Goal: Download file/media

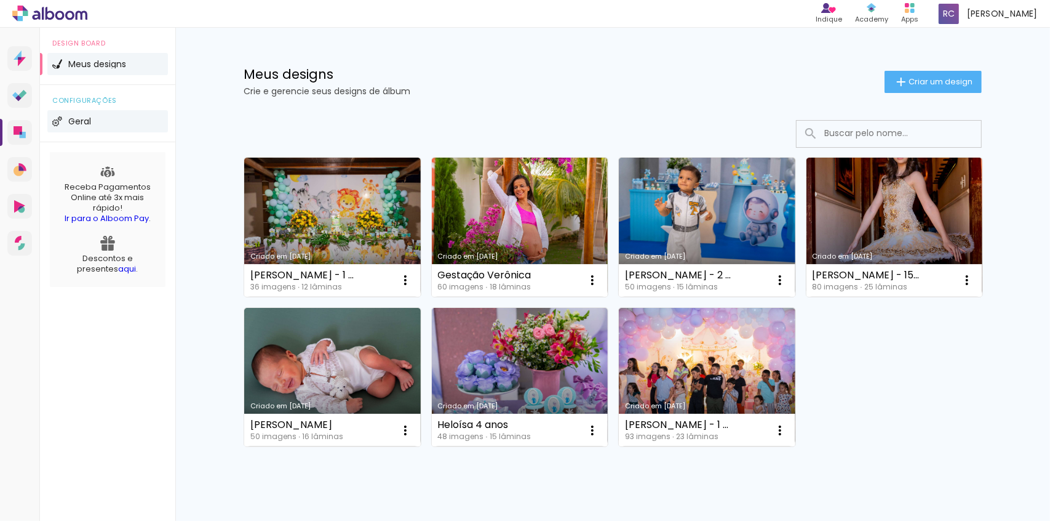
click at [95, 119] on li "Geral" at bounding box center [107, 121] width 121 height 22
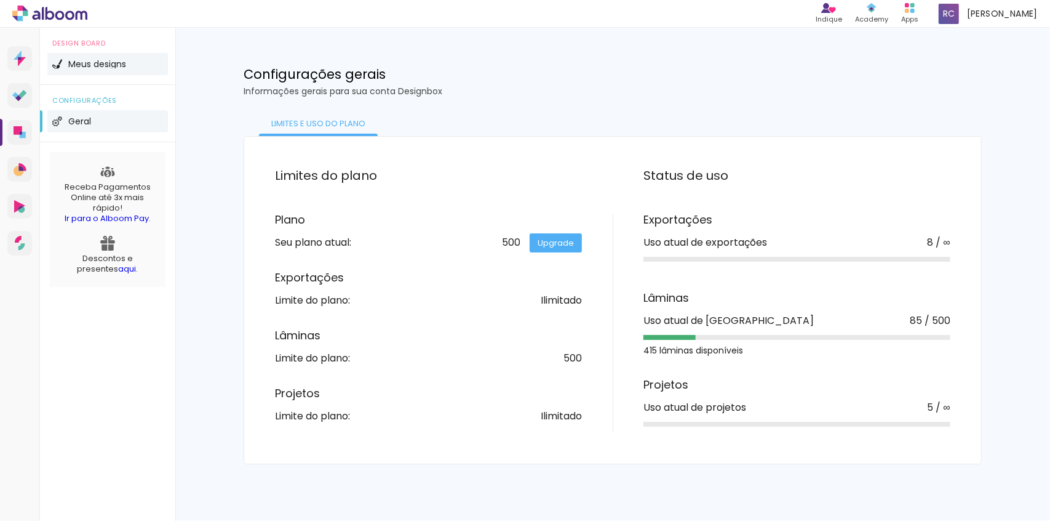
click at [106, 67] on span "Meus designs" at bounding box center [97, 64] width 58 height 9
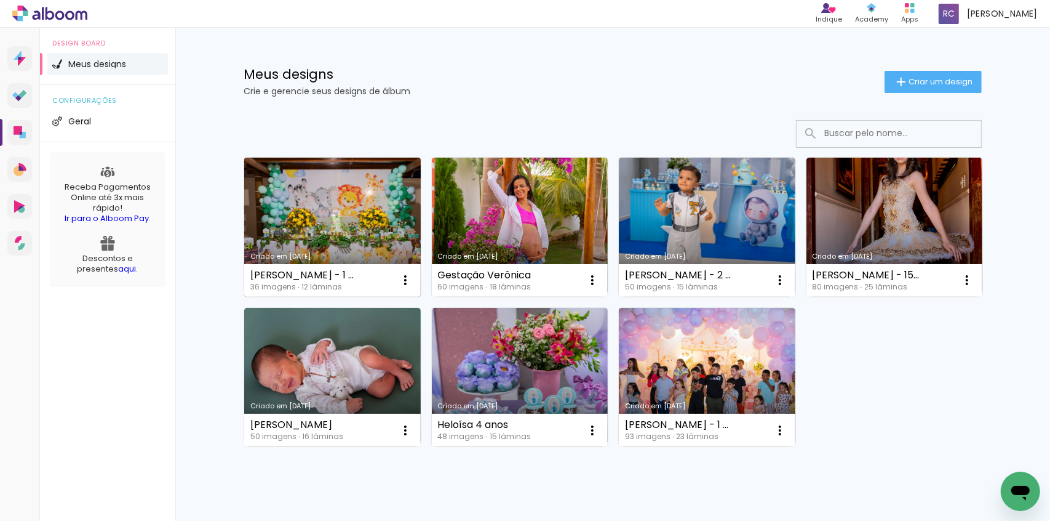
click at [309, 226] on link "Criado em [DATE]" at bounding box center [332, 227] width 177 height 139
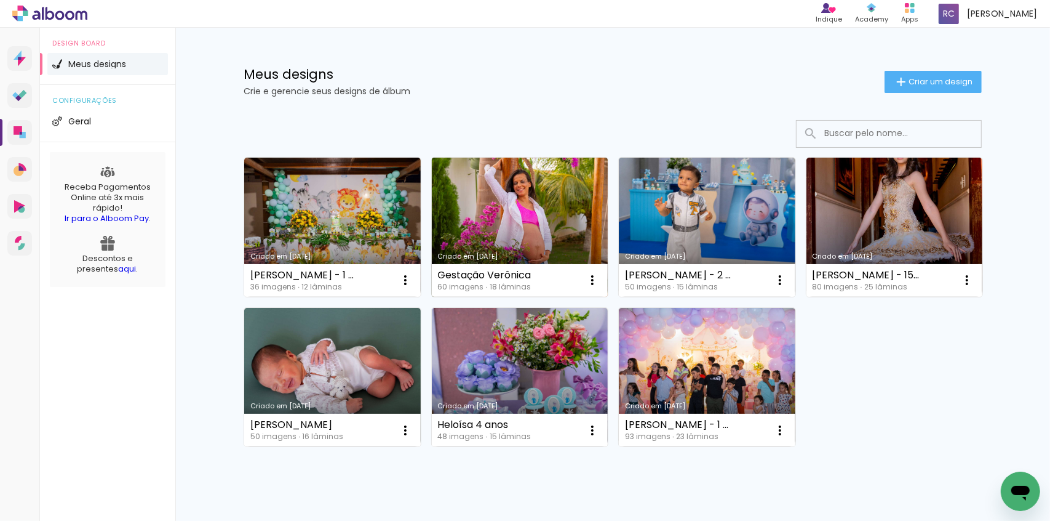
click at [505, 231] on link "Criado em [DATE]" at bounding box center [520, 227] width 177 height 139
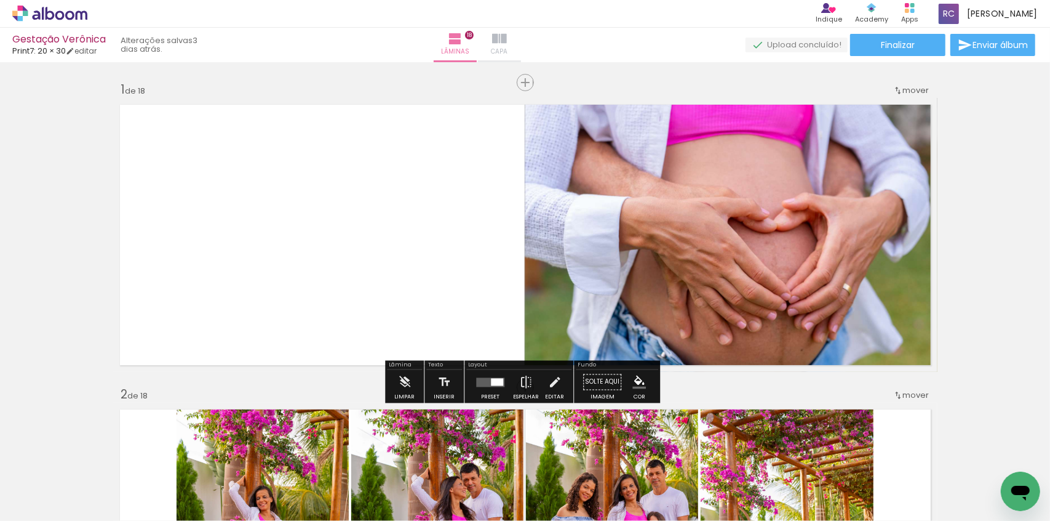
click at [521, 30] on paper-button "Capa" at bounding box center [499, 45] width 43 height 34
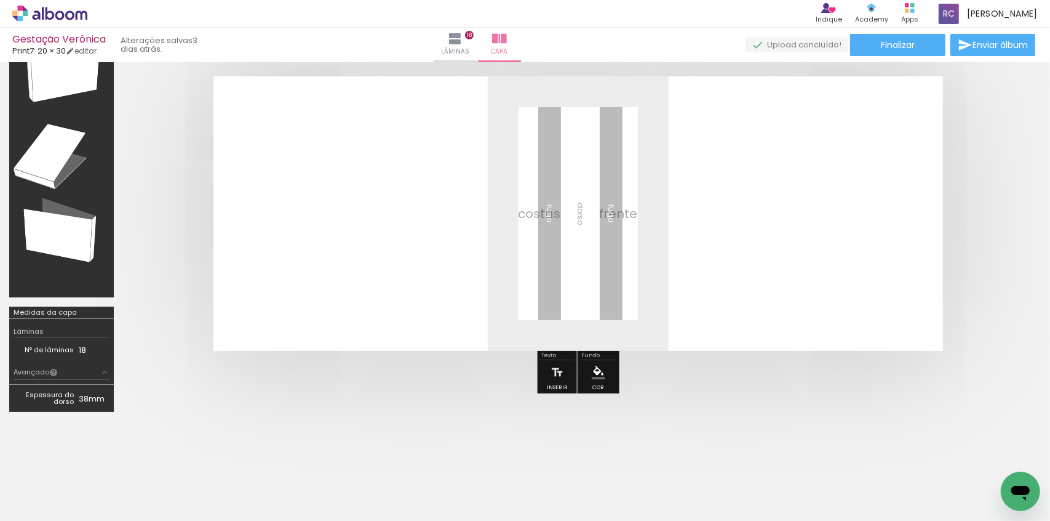
scroll to position [129, 0]
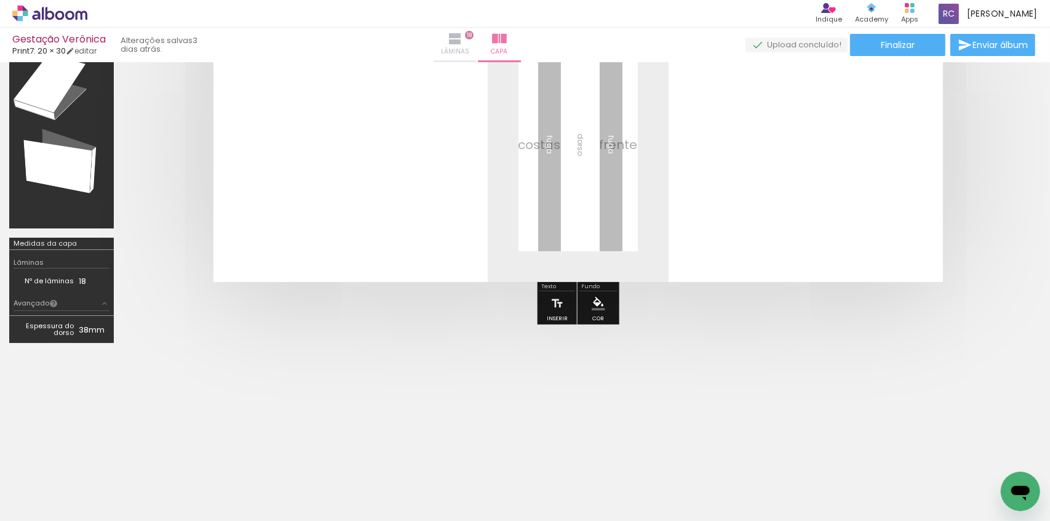
click at [463, 40] on iron-icon at bounding box center [455, 38] width 15 height 15
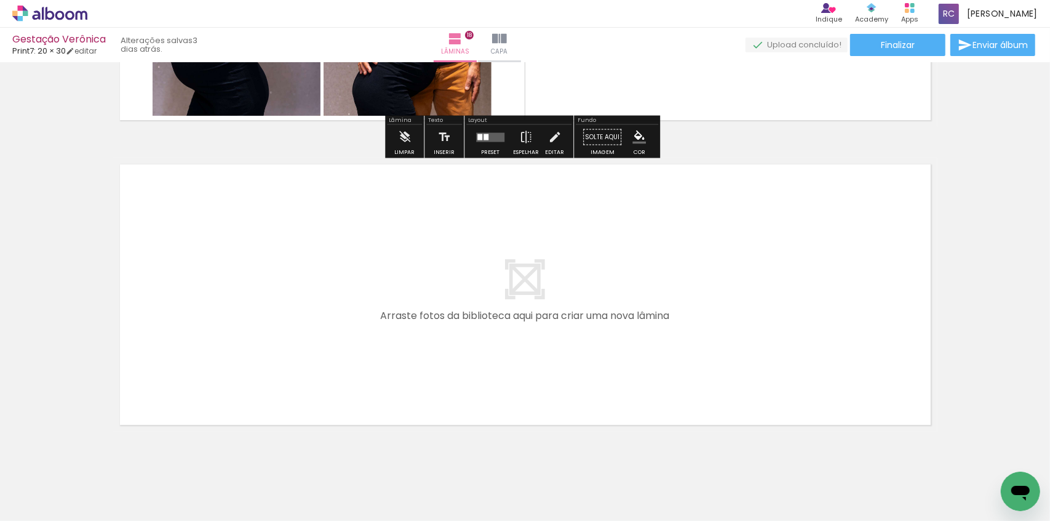
scroll to position [5453, 0]
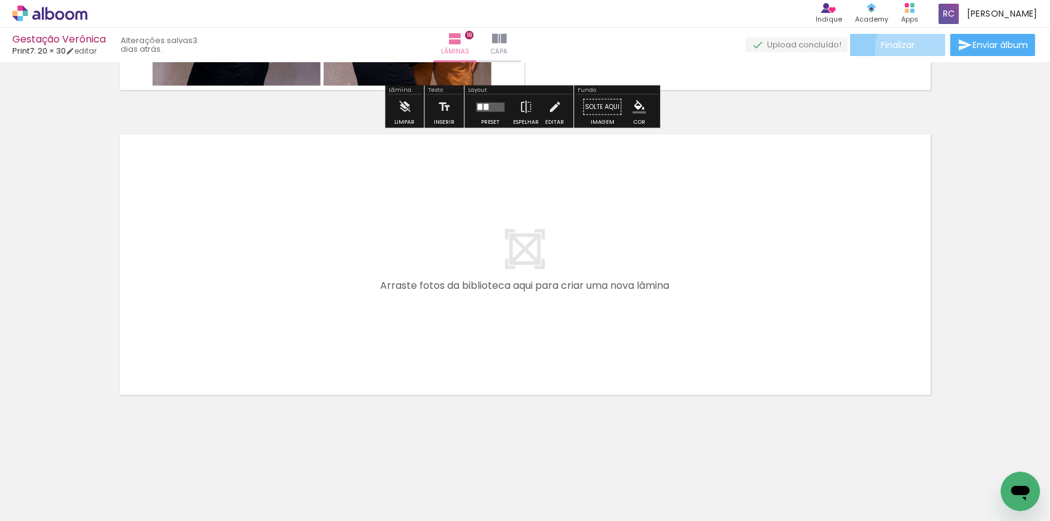
click at [907, 48] on span "Finalizar" at bounding box center [898, 45] width 34 height 9
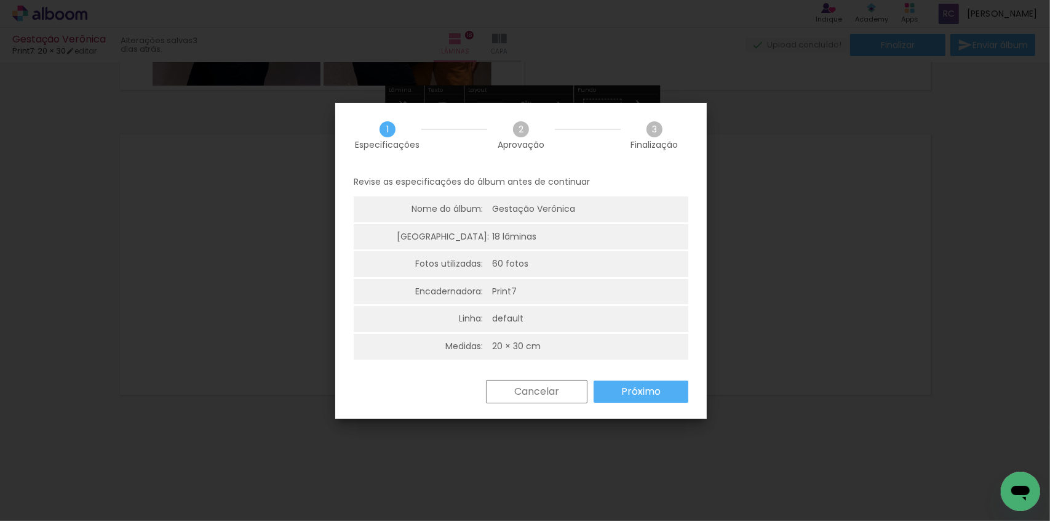
click at [0, 0] on slot "Próximo" at bounding box center [0, 0] width 0 height 0
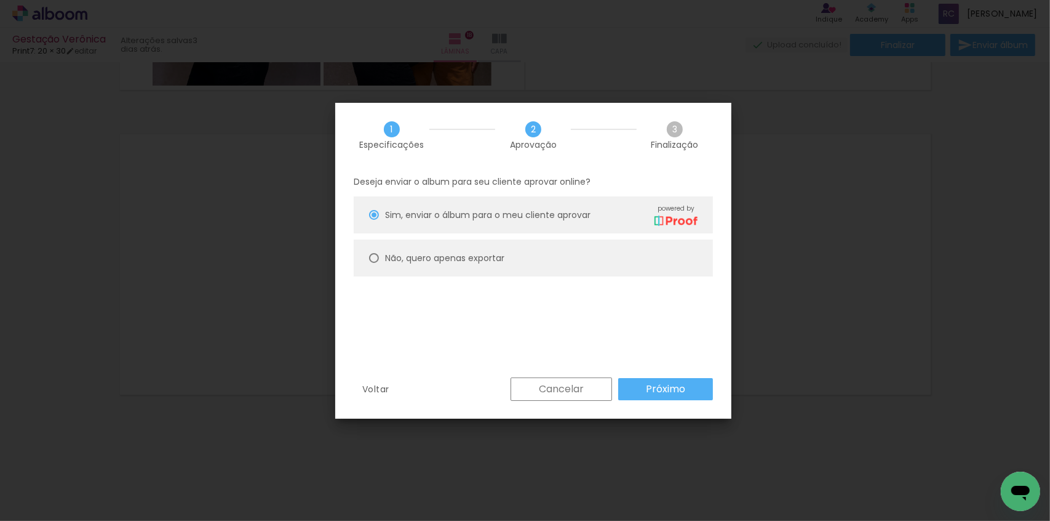
click at [0, 0] on slot "Não, quero apenas exportar" at bounding box center [0, 0] width 0 height 0
type paper-radio-button "on"
click at [0, 0] on slot "Próximo" at bounding box center [0, 0] width 0 height 0
type input "Alta, 300 DPI"
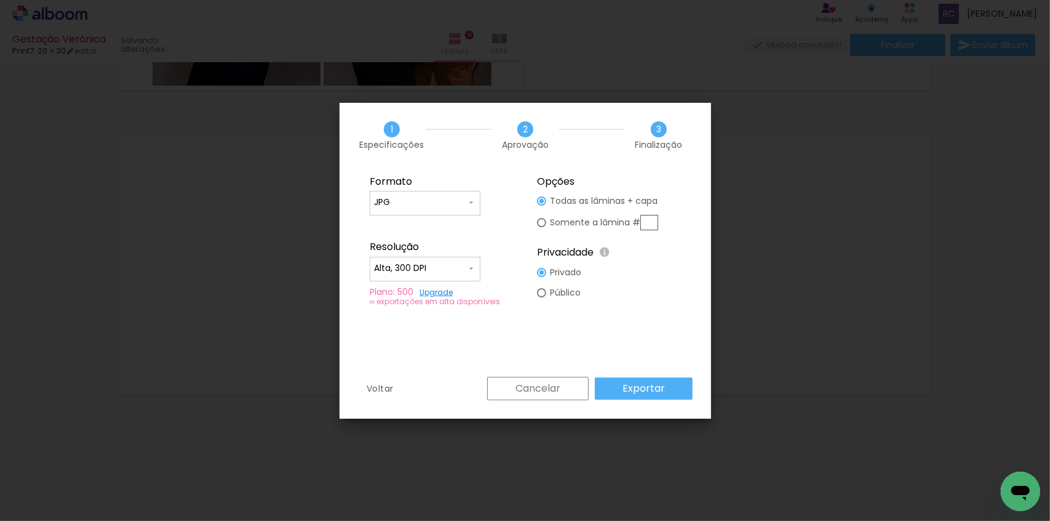
click at [0, 0] on slot "Exportar" at bounding box center [0, 0] width 0 height 0
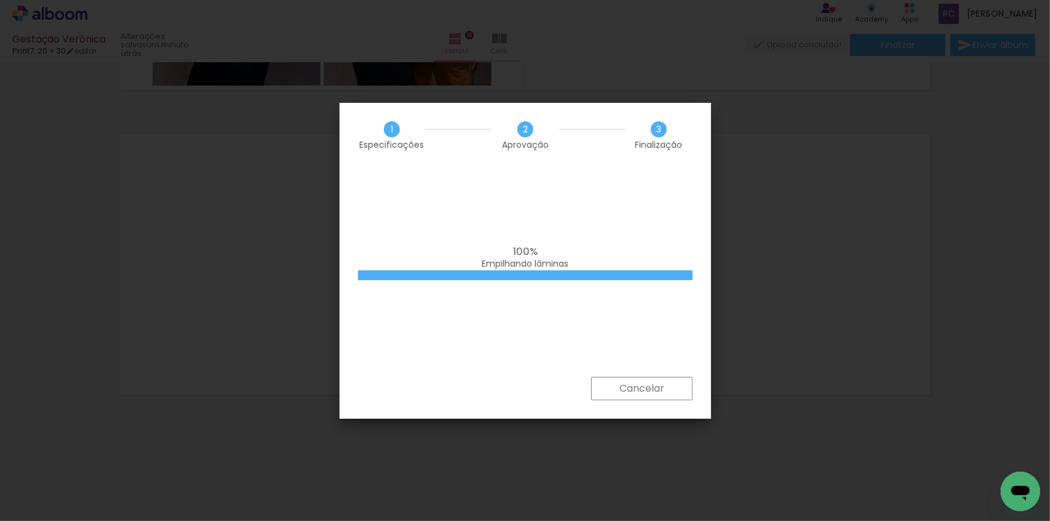
click at [794, 80] on iron-overlay-backdrop at bounding box center [525, 260] width 1050 height 521
click at [0, 0] on div "100% Empilhando lâminas" at bounding box center [0, 0] width 0 height 0
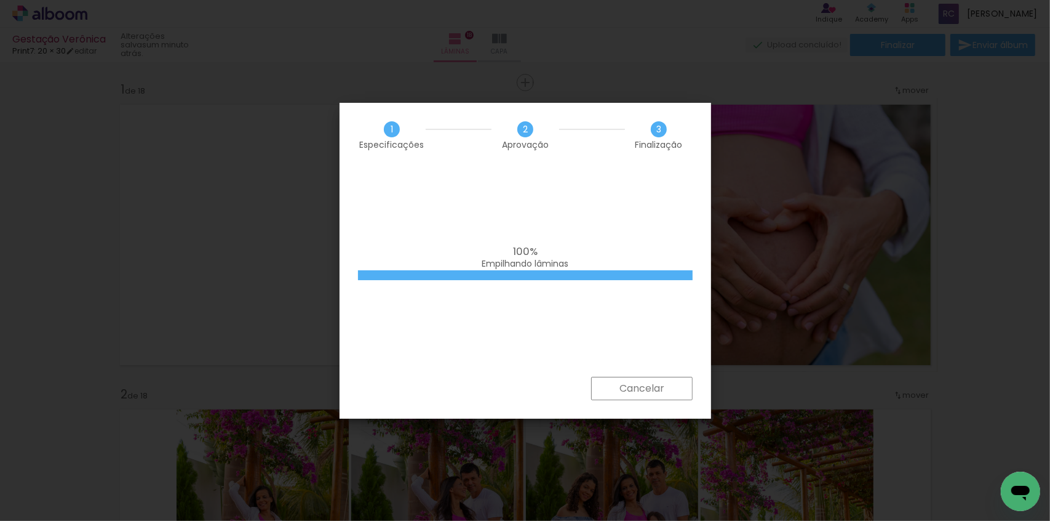
scroll to position [5453, 0]
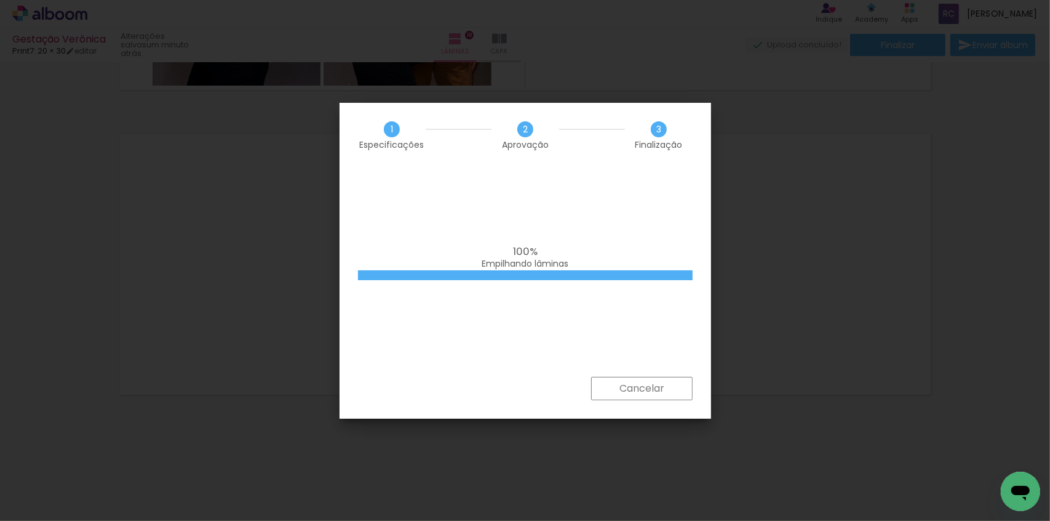
click at [486, 357] on div "100% Empilhando lâminas" at bounding box center [526, 271] width 372 height 209
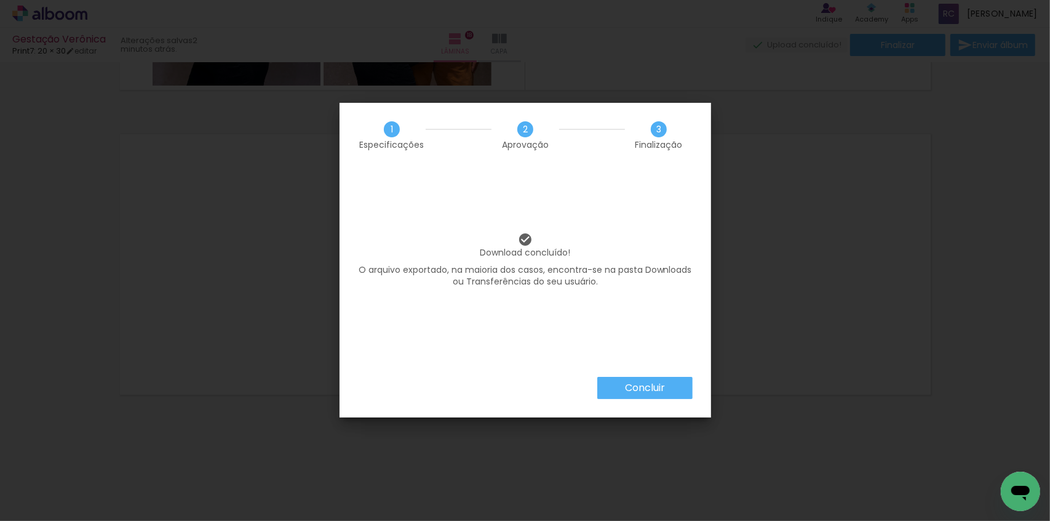
click at [0, 0] on slot "Concluir" at bounding box center [0, 0] width 0 height 0
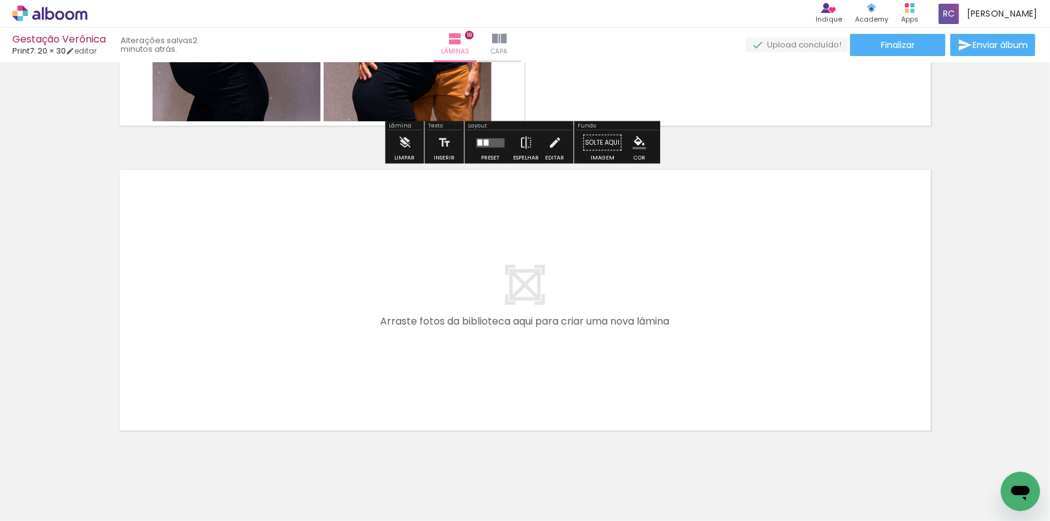
scroll to position [5397, 0]
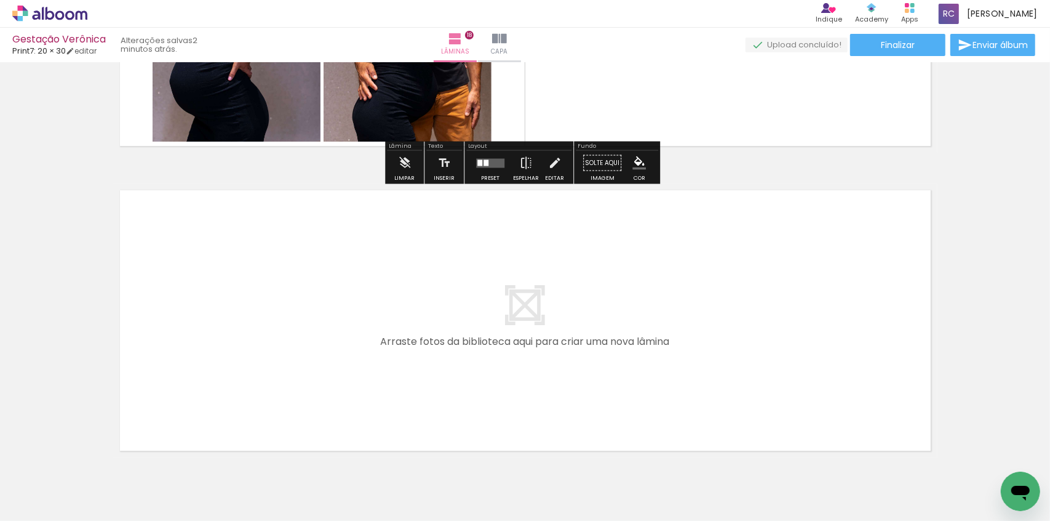
click at [44, 18] on icon at bounding box center [49, 14] width 75 height 16
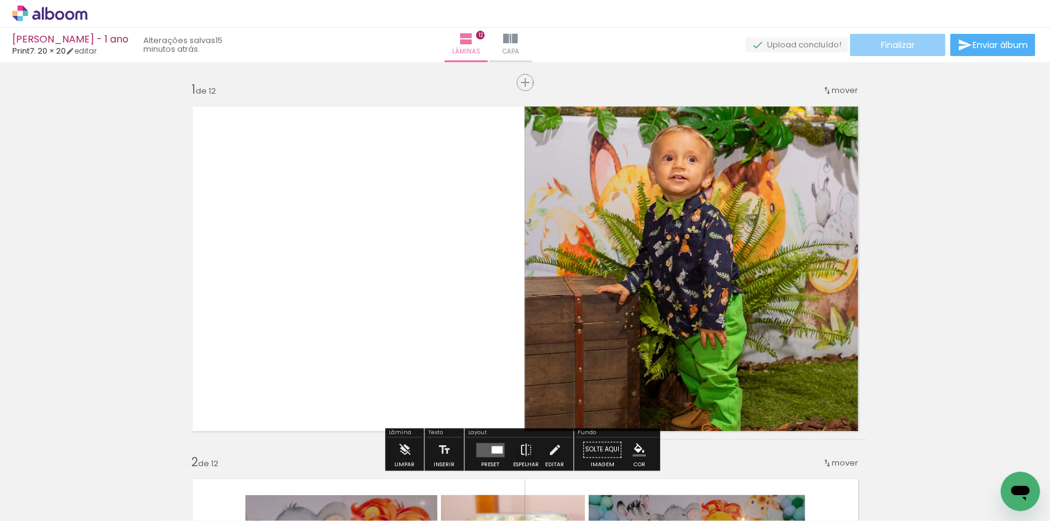
click at [896, 51] on paper-button "Finalizar" at bounding box center [897, 45] width 95 height 22
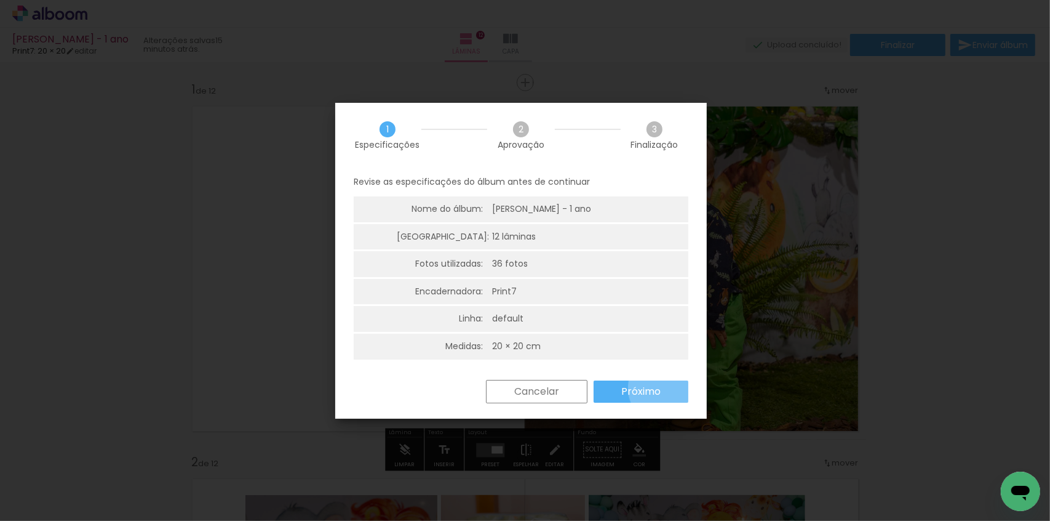
click at [665, 388] on paper-button "Próximo" at bounding box center [641, 391] width 95 height 22
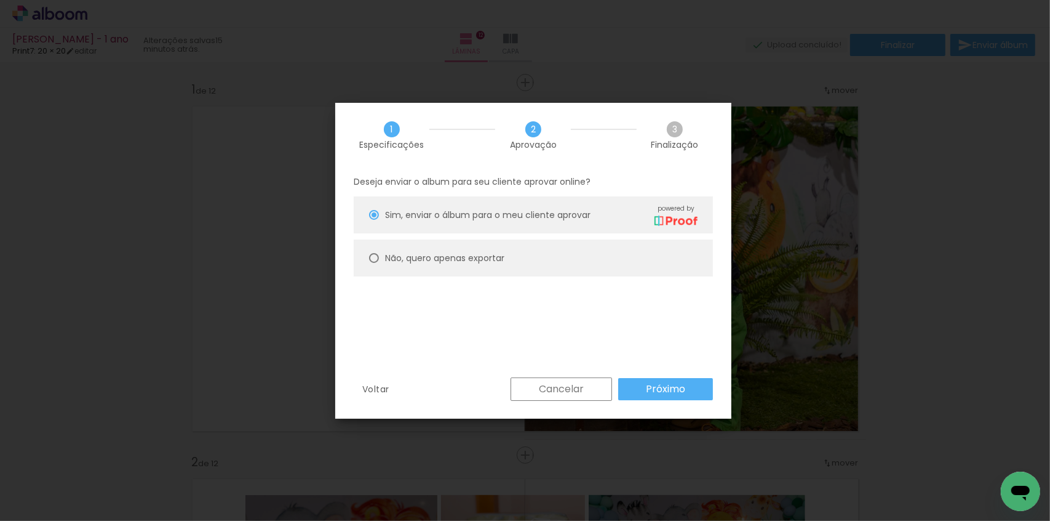
click at [0, 0] on slot "Não, quero apenas exportar" at bounding box center [0, 0] width 0 height 0
type paper-radio-button "on"
click at [0, 0] on slot "Próximo" at bounding box center [0, 0] width 0 height 0
type input "Alta, 300 DPI"
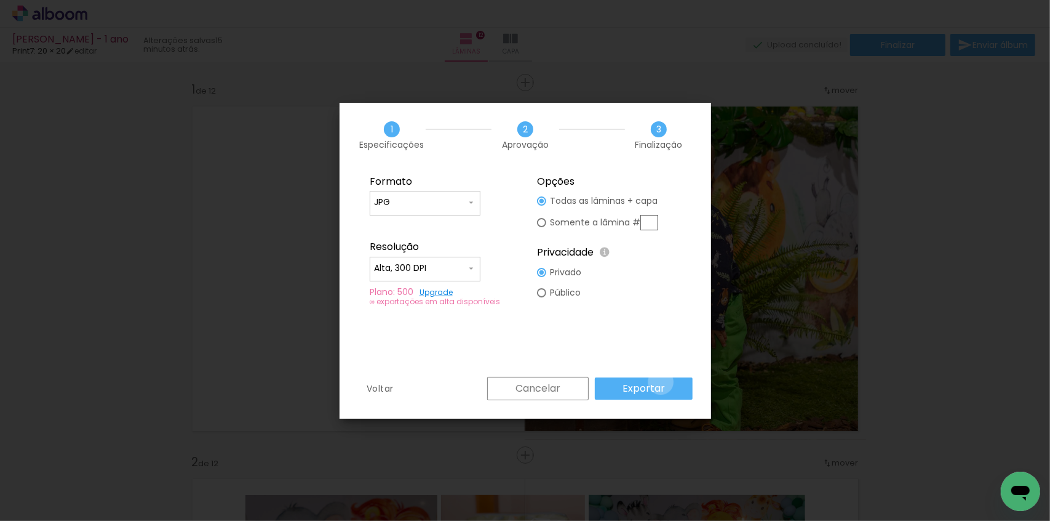
click at [0, 0] on slot "Exportar" at bounding box center [0, 0] width 0 height 0
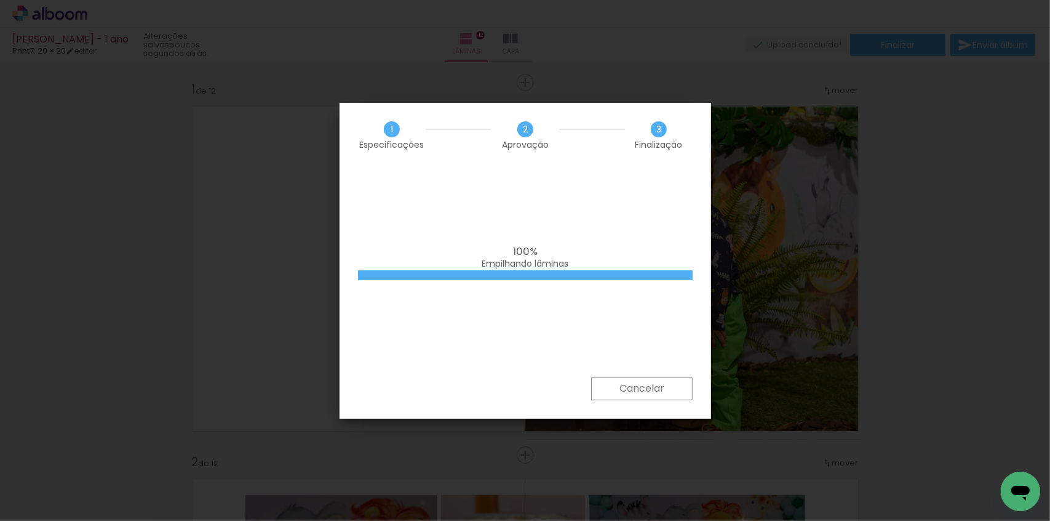
click at [537, 337] on div "100% Empilhando lâminas" at bounding box center [526, 271] width 372 height 209
click at [486, 332] on div "100% Empilhando lâminas" at bounding box center [526, 271] width 372 height 209
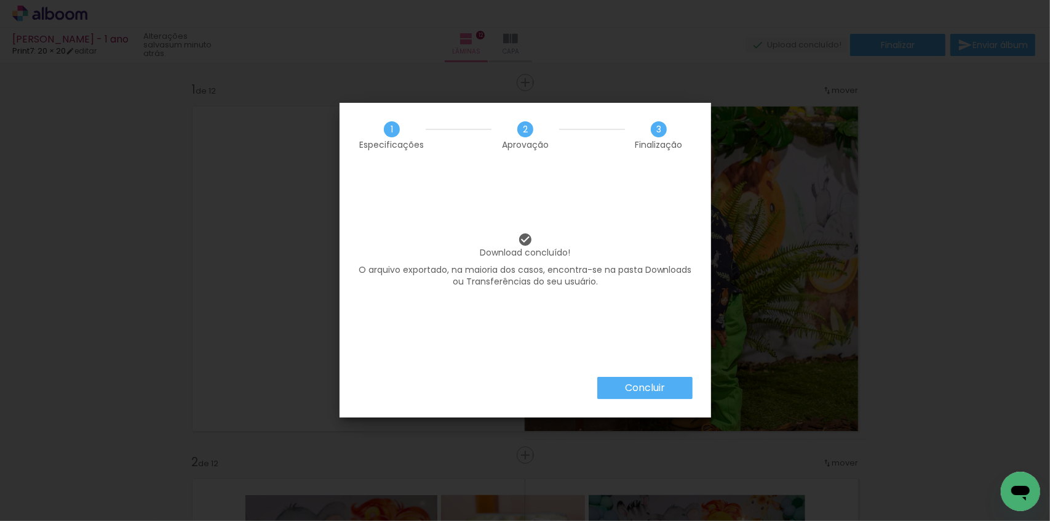
click at [640, 396] on paper-button "Concluir" at bounding box center [644, 388] width 95 height 22
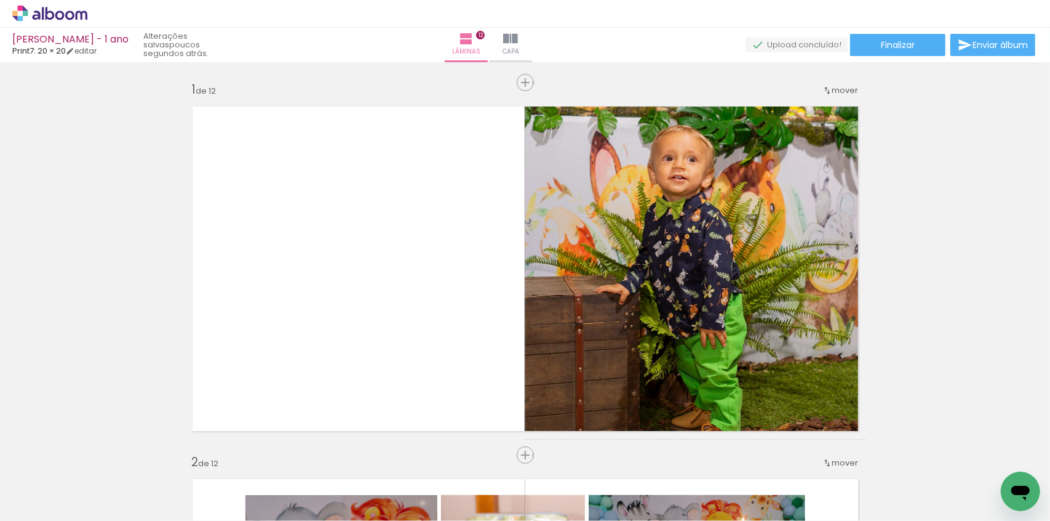
click at [42, 19] on icon at bounding box center [43, 13] width 2 height 13
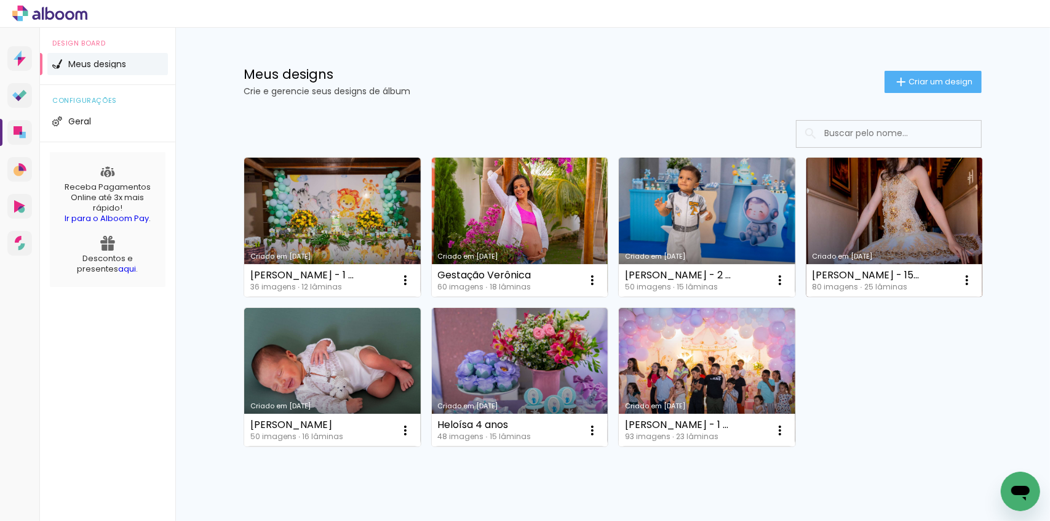
click at [898, 215] on link "Criado em [DATE]" at bounding box center [895, 227] width 177 height 139
